Goal: Find specific page/section: Find specific page/section

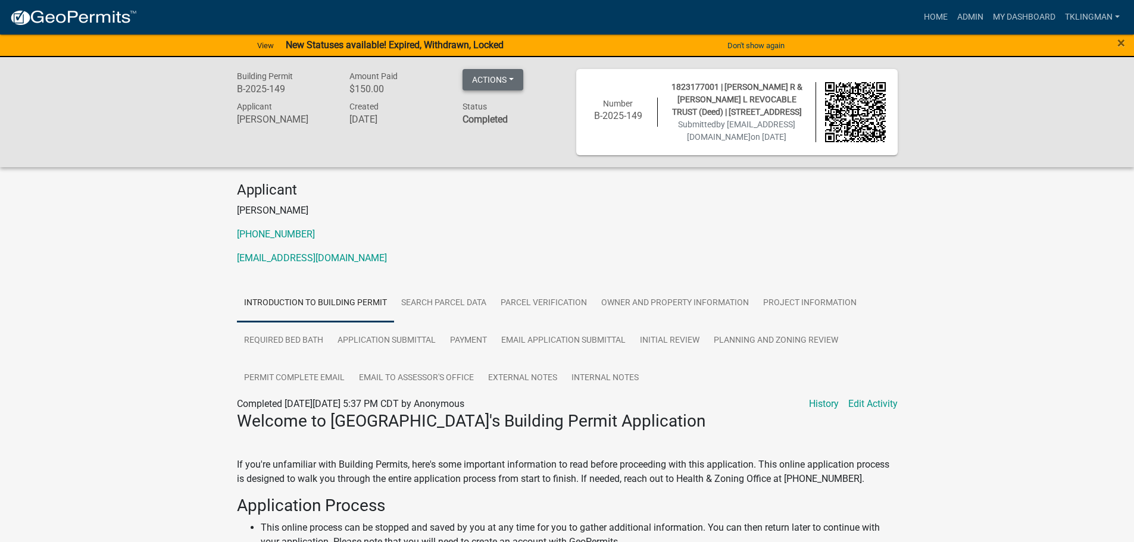
drag, startPoint x: 489, startPoint y: 83, endPoint x: 498, endPoint y: 82, distance: 9.0
click at [498, 82] on button "Actions" at bounding box center [492, 79] width 61 height 21
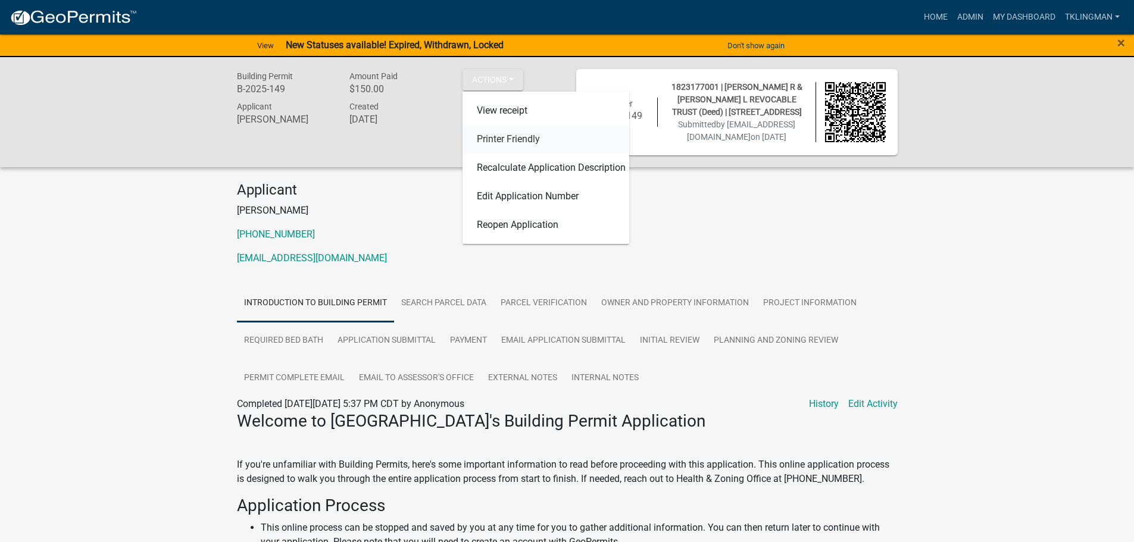
click at [514, 139] on link "Printer Friendly" at bounding box center [545, 139] width 167 height 29
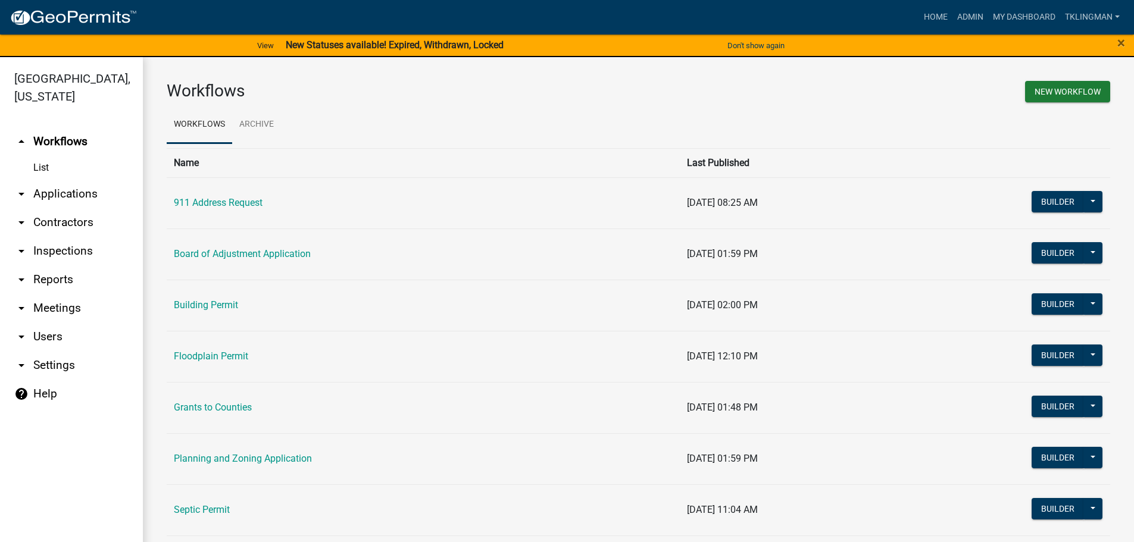
click at [286, 253] on link "Board of Adjustment Application" at bounding box center [242, 253] width 137 height 11
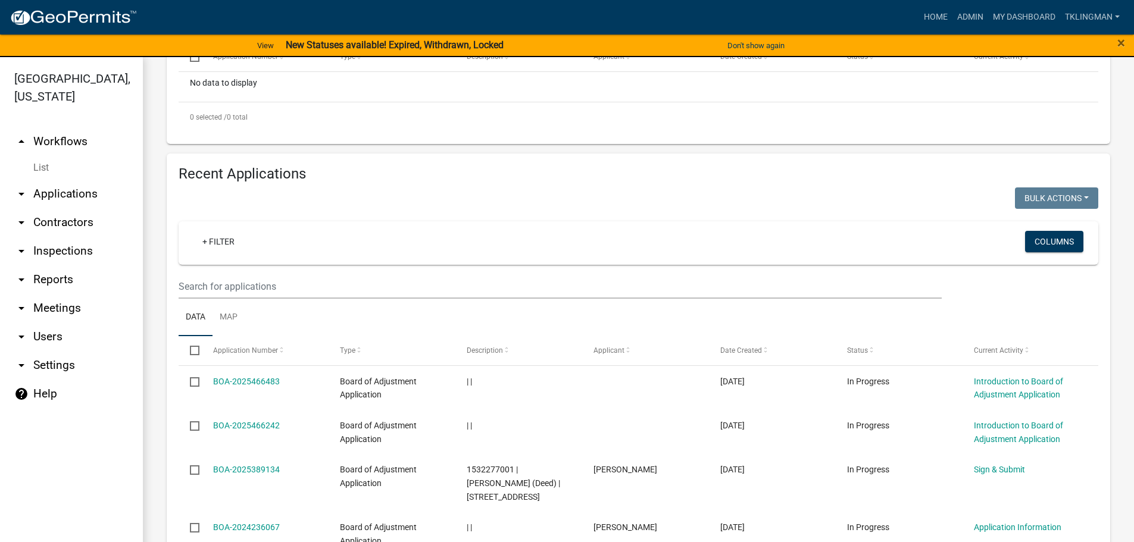
scroll to position [396, 0]
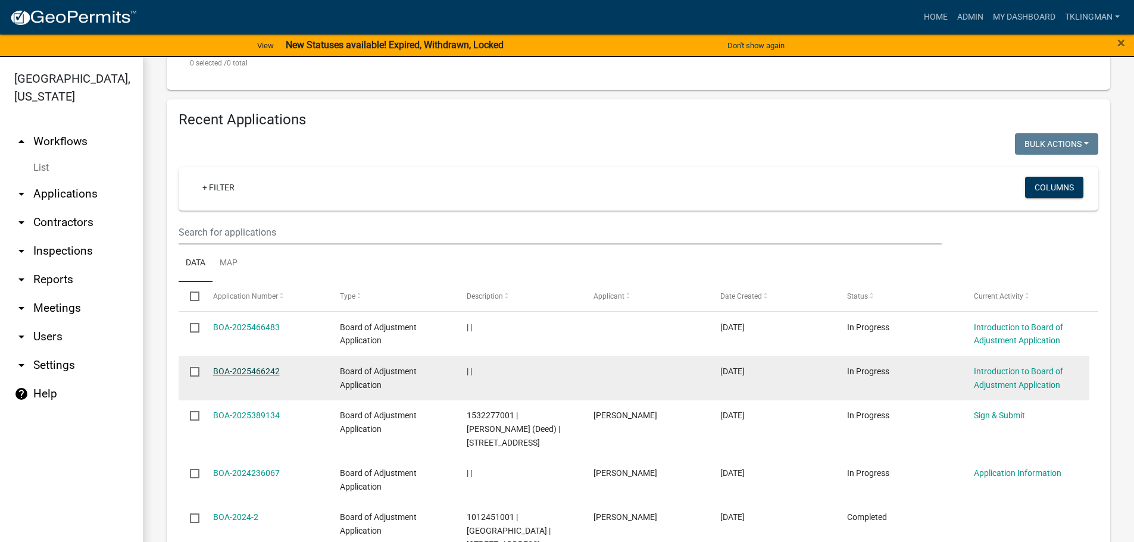
click at [264, 370] on link "BOA-2025466242" at bounding box center [246, 372] width 67 height 10
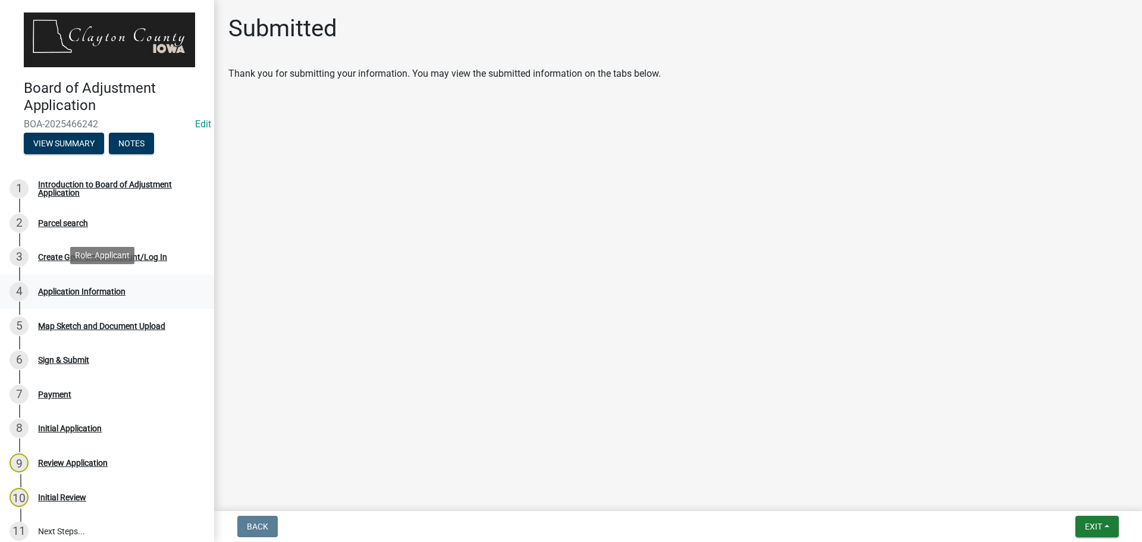
click at [77, 282] on div "4 Application Information" at bounding box center [103, 291] width 186 height 19
click at [78, 291] on div "Application Information" at bounding box center [81, 291] width 87 height 8
click at [77, 253] on div "Create GeoPermits Account/Log In" at bounding box center [102, 257] width 129 height 8
click at [46, 394] on div "Payment" at bounding box center [54, 394] width 33 height 8
click at [71, 459] on div "Review Application" at bounding box center [73, 463] width 70 height 8
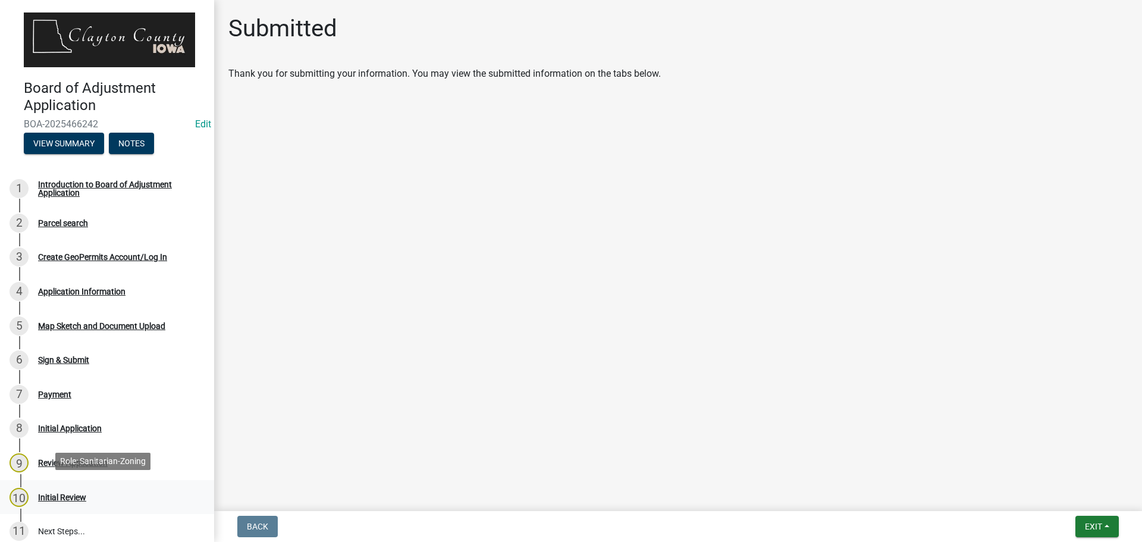
click at [64, 493] on div "Initial Review" at bounding box center [62, 497] width 48 height 8
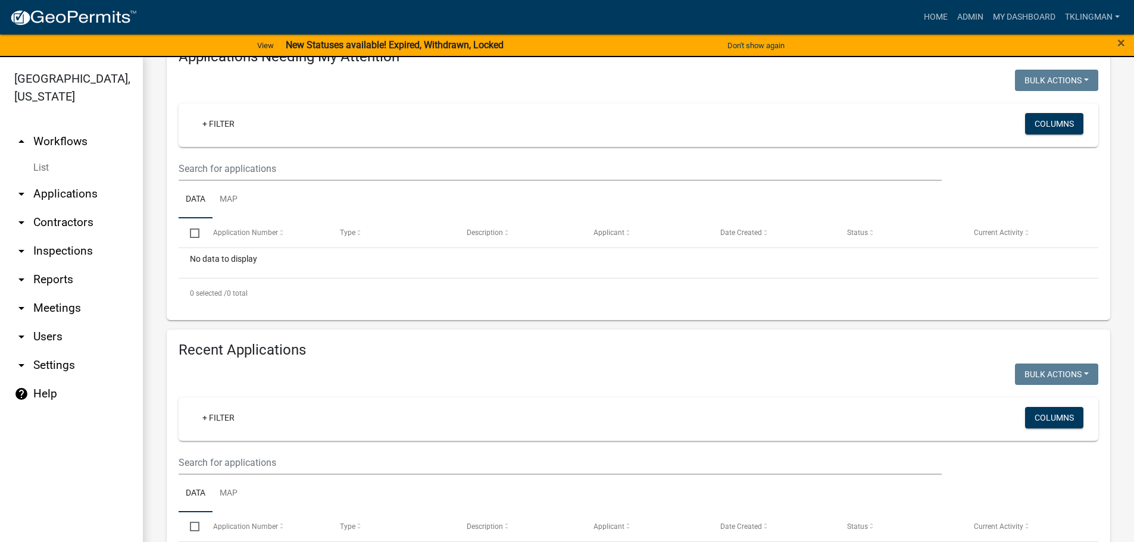
scroll to position [595, 0]
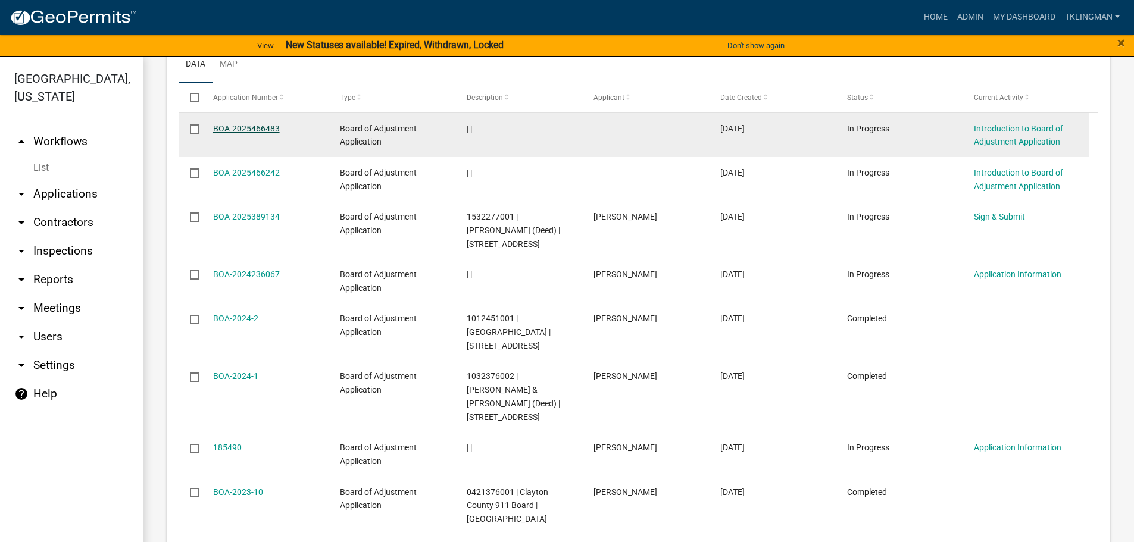
click at [242, 126] on link "BOA-2025466483" at bounding box center [246, 129] width 67 height 10
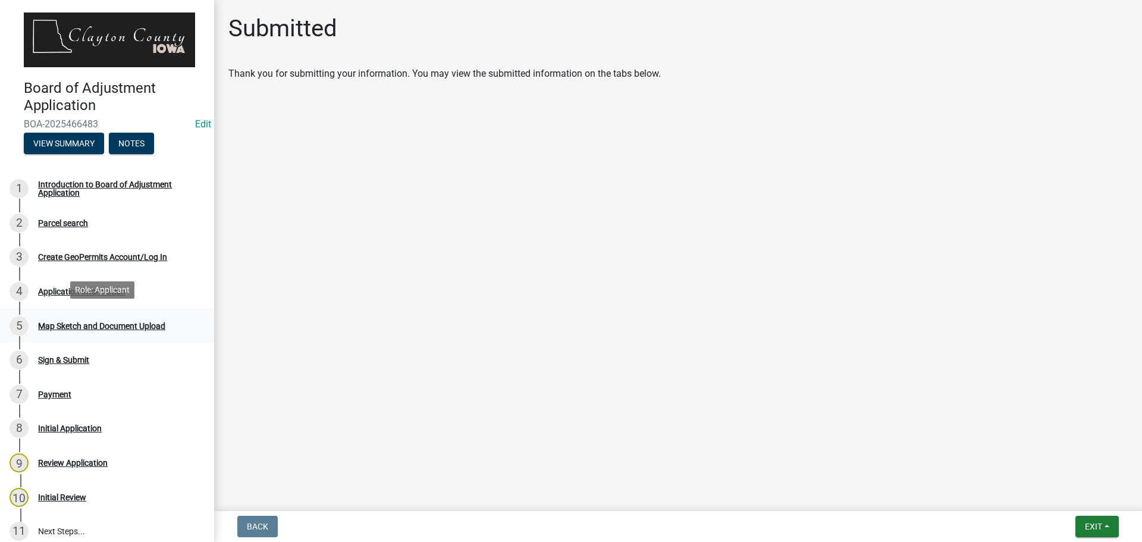
click at [137, 323] on div "Map Sketch and Document Upload" at bounding box center [101, 326] width 127 height 8
click at [82, 139] on button "View Summary" at bounding box center [64, 143] width 80 height 21
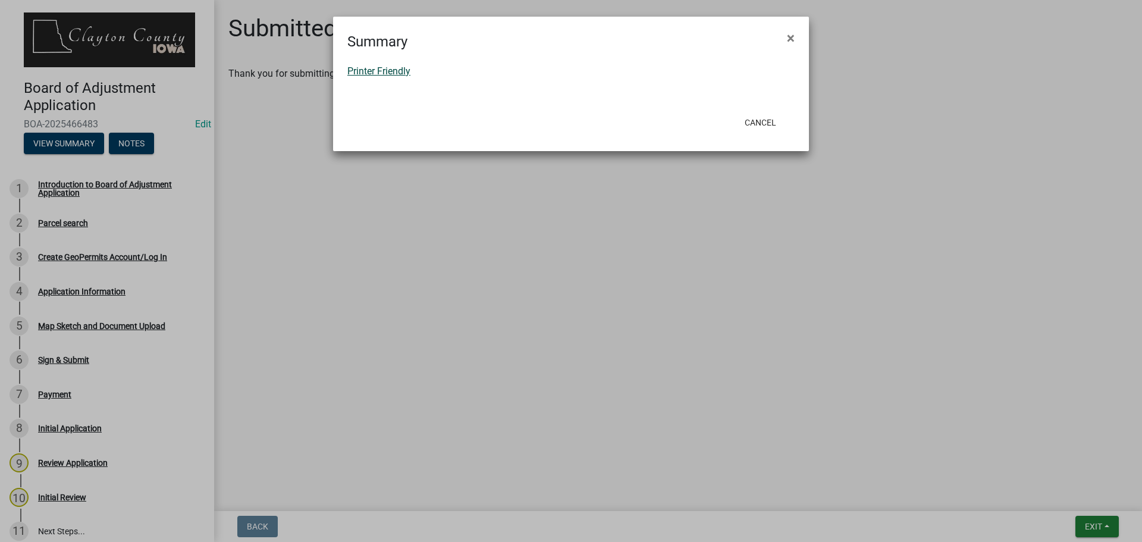
click at [373, 71] on link "Printer Friendly" at bounding box center [379, 70] width 63 height 11
click at [762, 124] on button "Cancel" at bounding box center [760, 122] width 51 height 21
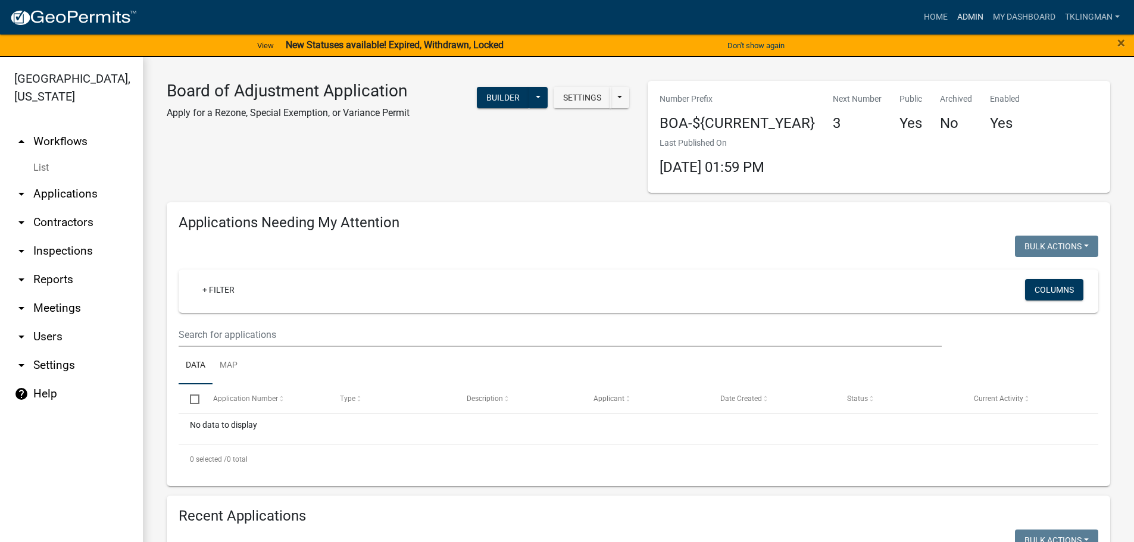
click at [973, 14] on link "Admin" at bounding box center [970, 17] width 36 height 23
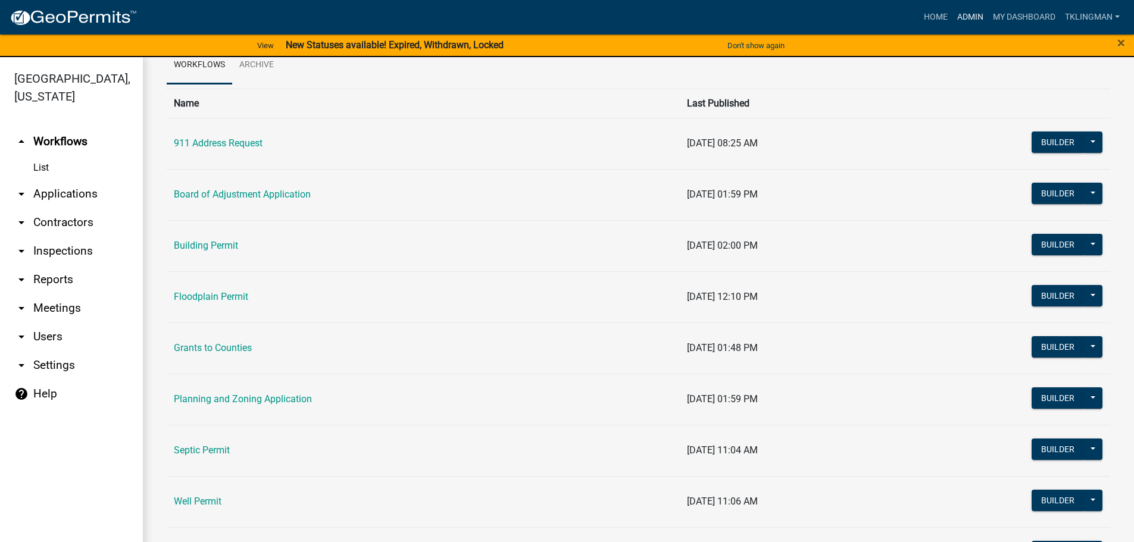
scroll to position [115, 0]
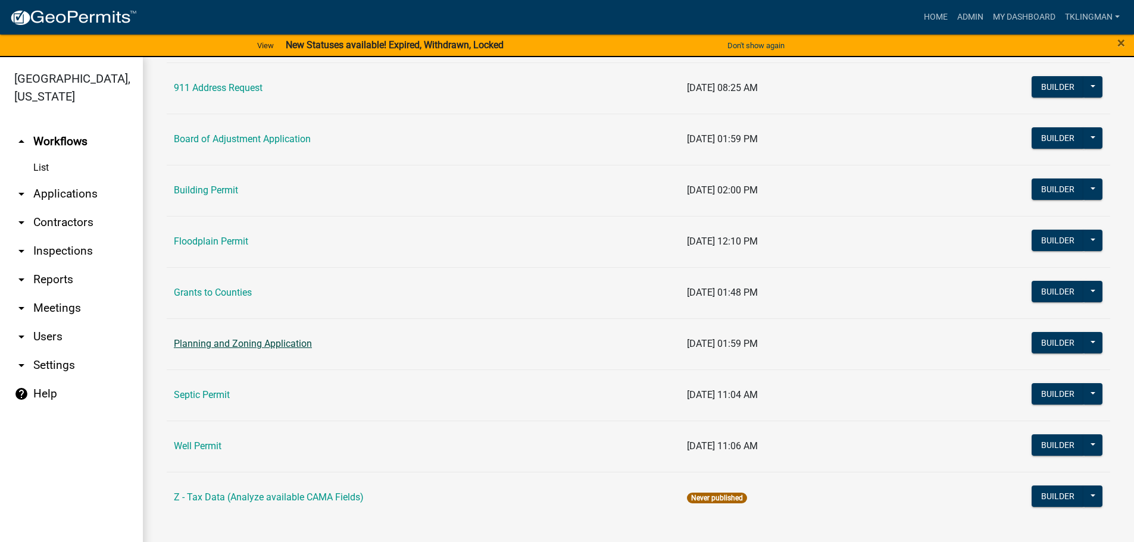
click at [289, 342] on link "Planning and Zoning Application" at bounding box center [243, 343] width 138 height 11
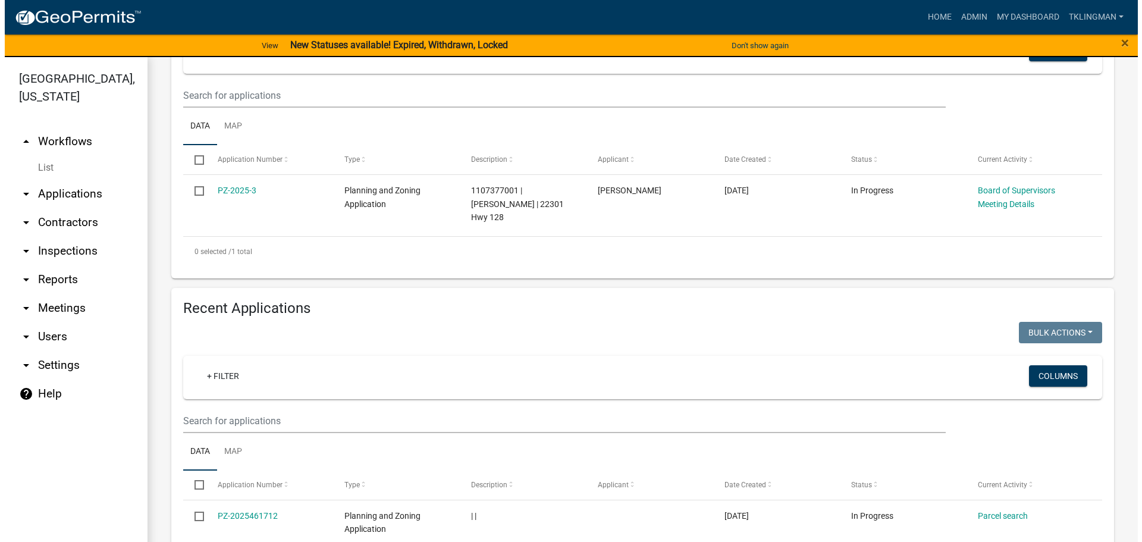
scroll to position [417, 0]
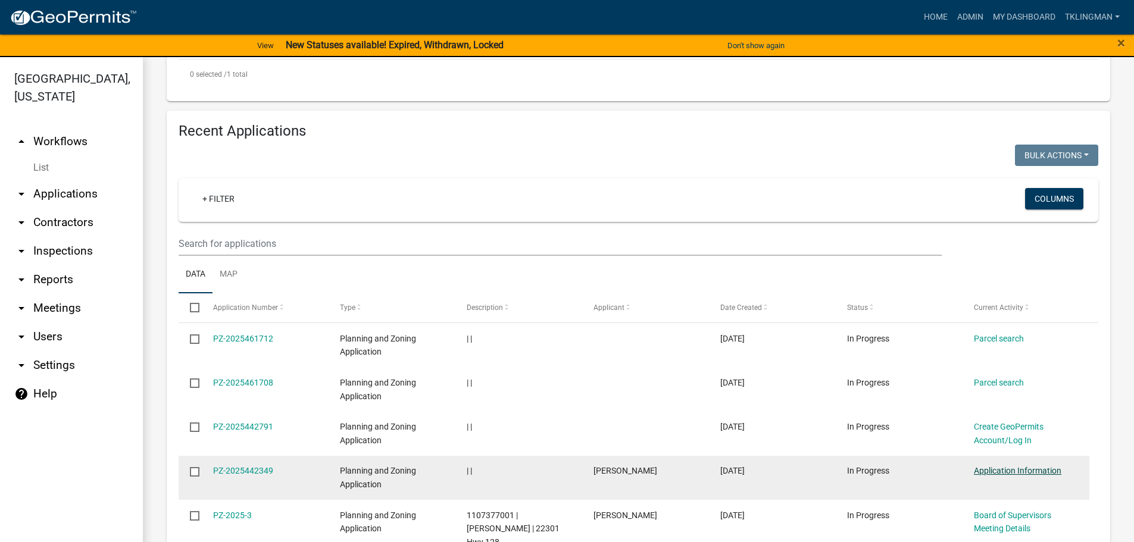
click at [1017, 466] on link "Application Information" at bounding box center [1016, 471] width 87 height 10
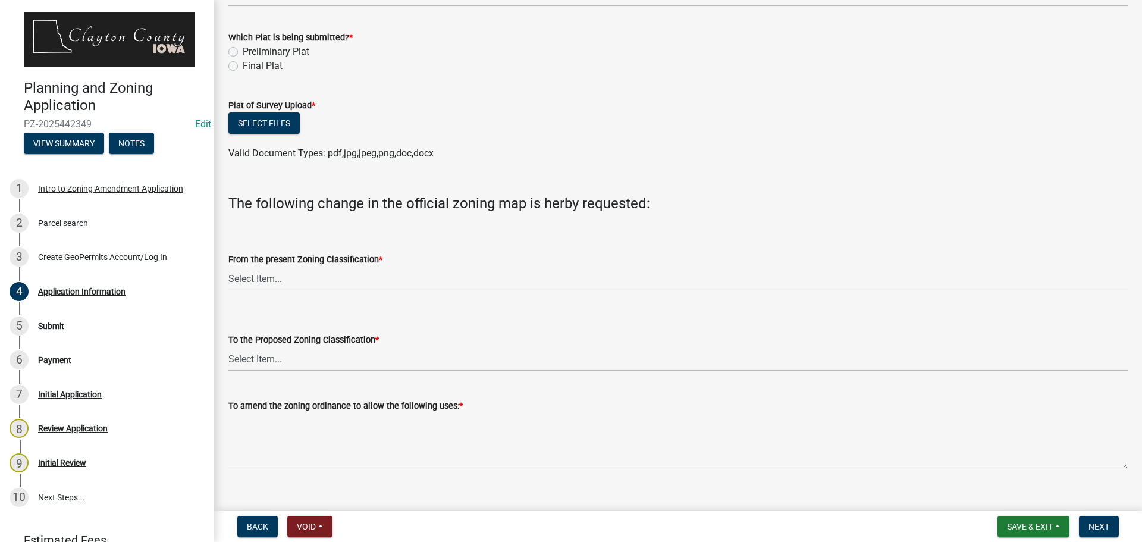
scroll to position [790, 0]
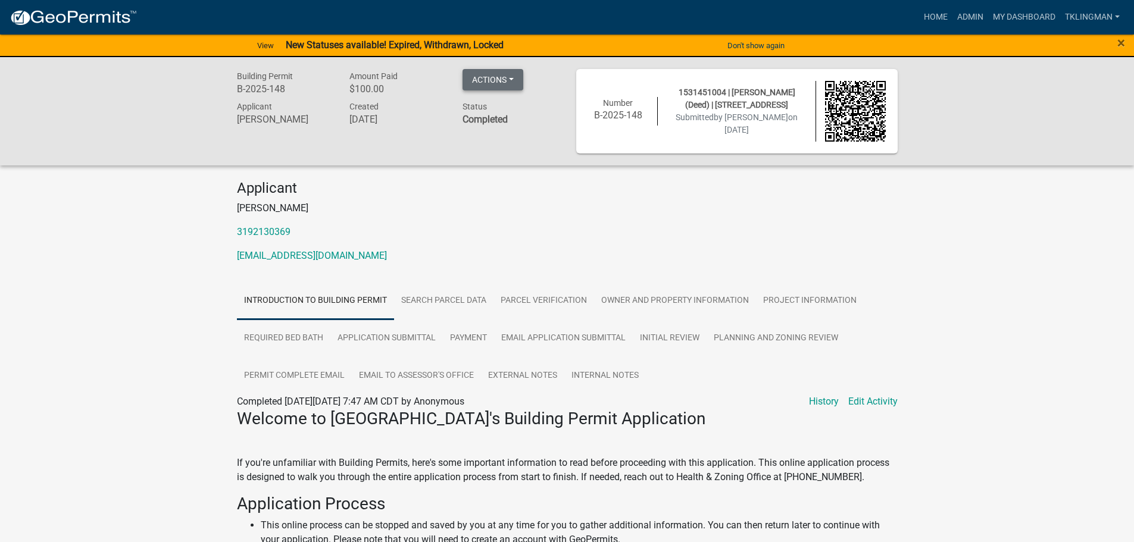
click at [487, 76] on button "Actions" at bounding box center [492, 79] width 61 height 21
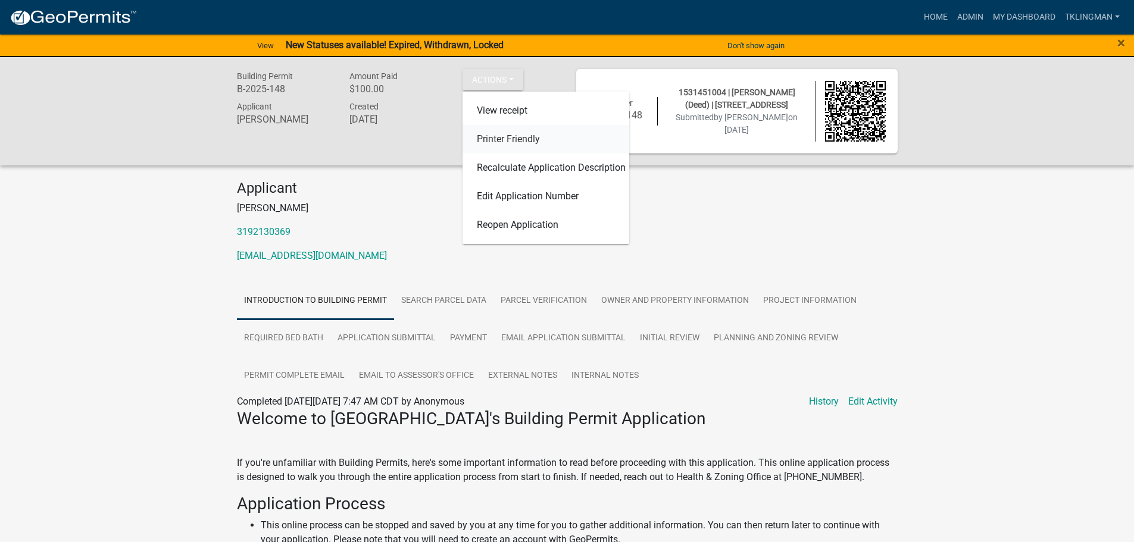
click at [524, 143] on link "Printer Friendly" at bounding box center [545, 139] width 167 height 29
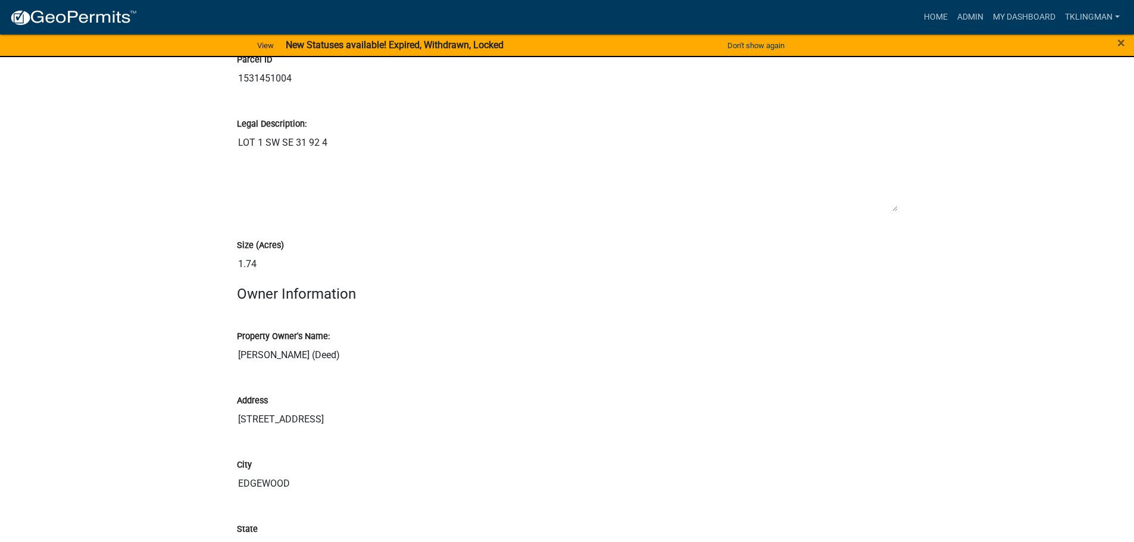
scroll to position [2797, 0]
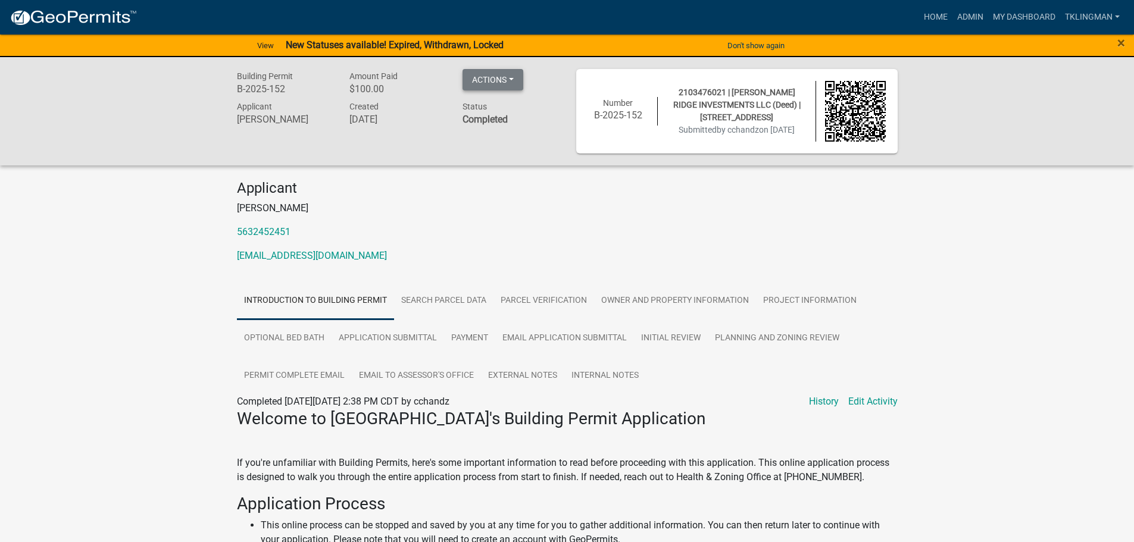
click at [508, 80] on button "Actions" at bounding box center [492, 79] width 61 height 21
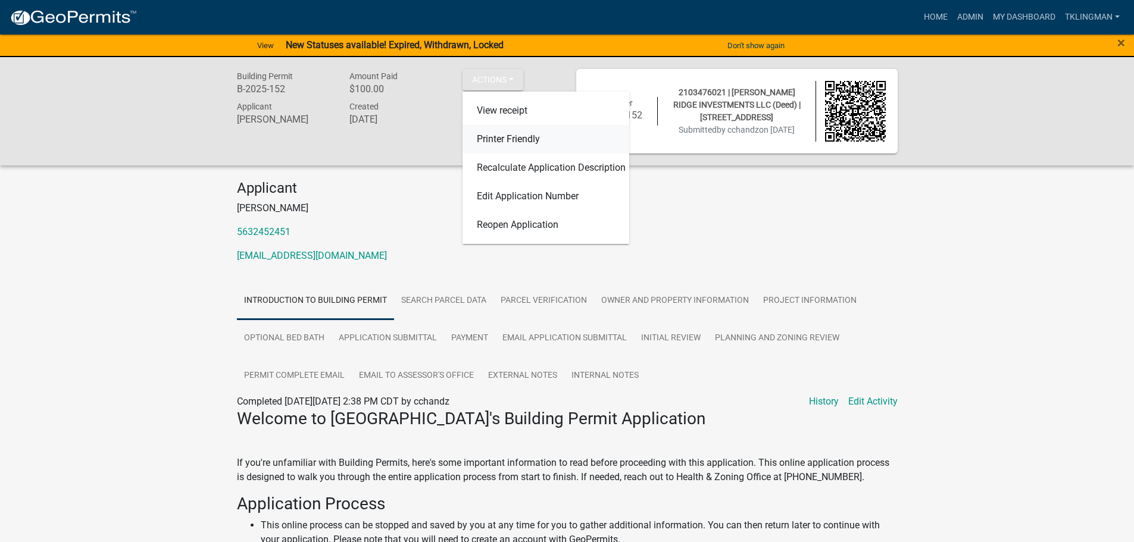
click at [508, 137] on link "Printer Friendly" at bounding box center [545, 139] width 167 height 29
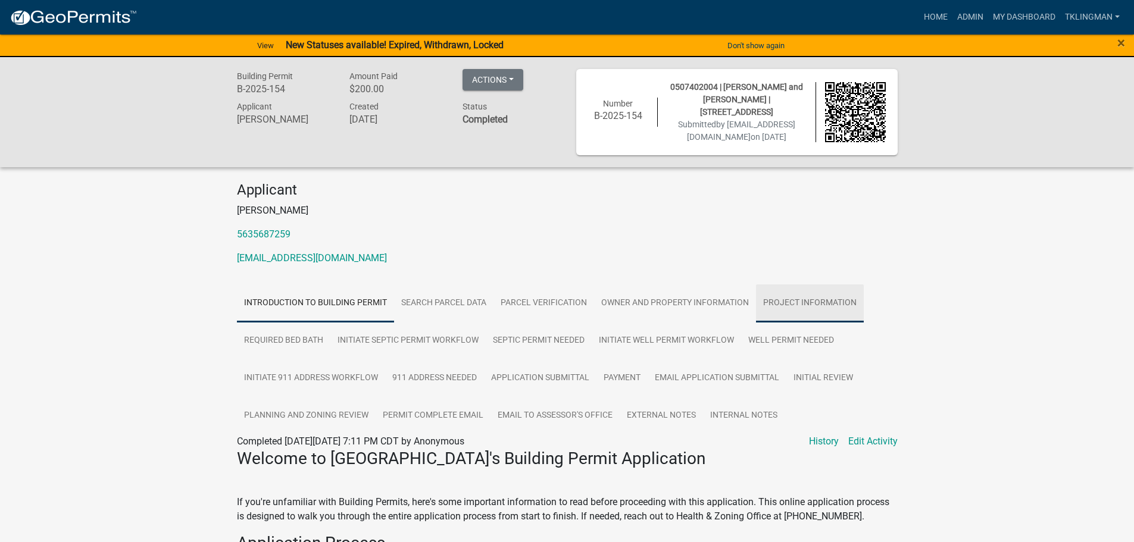
click at [765, 296] on link "Project Information" at bounding box center [810, 303] width 108 height 38
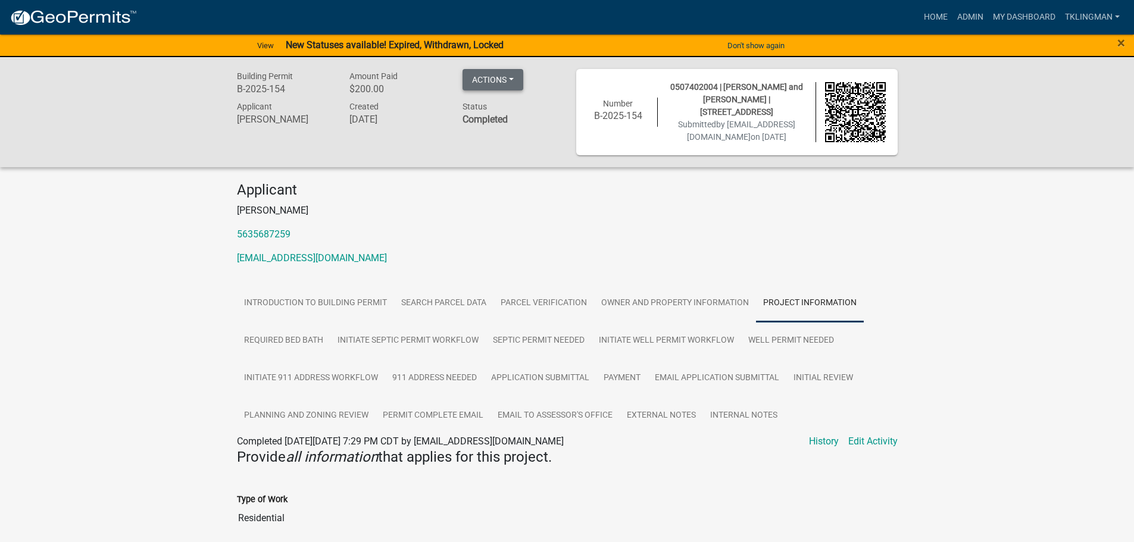
click at [503, 78] on button "Actions" at bounding box center [492, 79] width 61 height 21
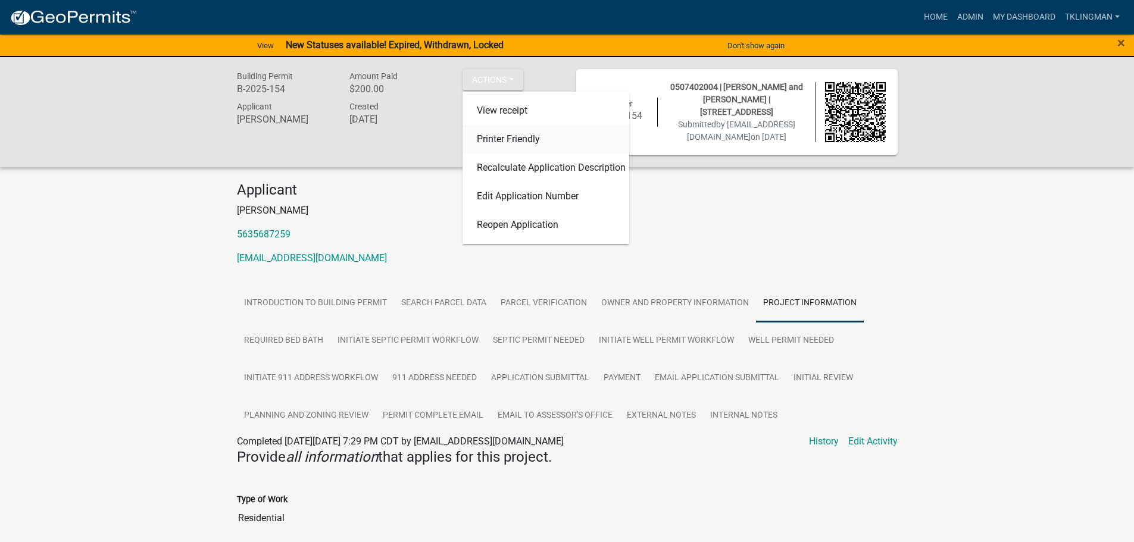
click at [511, 140] on link "Printer Friendly" at bounding box center [545, 139] width 167 height 29
